Goal: Task Accomplishment & Management: Manage account settings

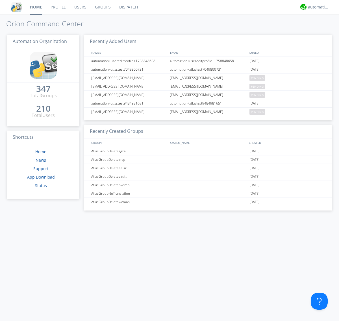
click at [102, 7] on link "Groups" at bounding box center [103, 7] width 24 height 14
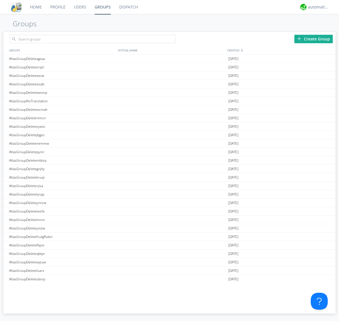
click at [314, 39] on div "Create Group" at bounding box center [314, 39] width 38 height 8
click at [102, 7] on link "Groups" at bounding box center [102, 7] width 25 height 14
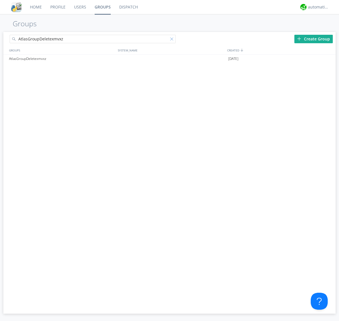
type input "AtlasGroupDeletexmvxz"
click at [173, 40] on div at bounding box center [173, 40] width 6 height 6
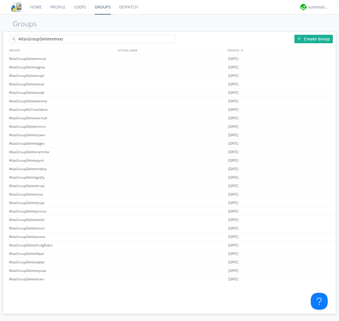
type input "AtlasGroupDeletexmvxz"
click at [62, 59] on div "AtlasGroupDeletexmvxz" at bounding box center [62, 59] width 109 height 8
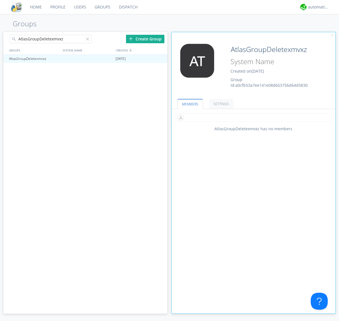
click at [254, 117] on input "text" at bounding box center [254, 117] width 156 height 8
type input "automation+atlas0005"
click at [252, 117] on input "text" at bounding box center [254, 117] width 156 height 8
type input "automation+atlas0004"
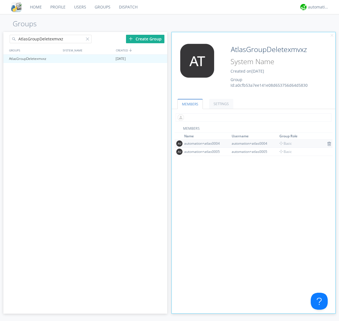
scroll to position [37, 0]
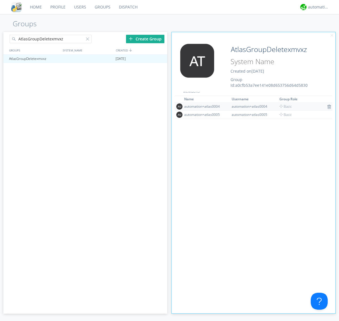
click at [327, 107] on img at bounding box center [329, 107] width 4 height 5
click at [160, 59] on div at bounding box center [160, 59] width 6 height 5
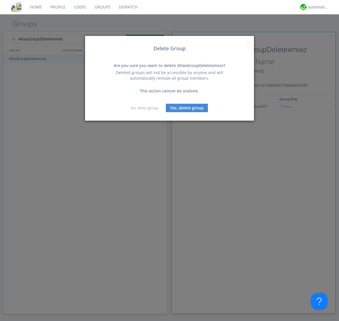
click at [187, 108] on button "Yes, delete group" at bounding box center [187, 108] width 42 height 8
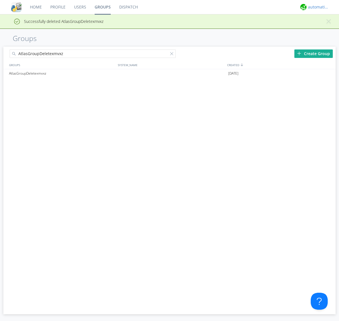
click at [317, 7] on div "automation+atlas" at bounding box center [318, 7] width 21 height 6
